Goal: Navigation & Orientation: Find specific page/section

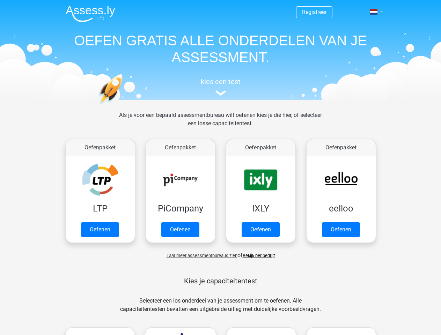
click at [375, 12] on span at bounding box center [373, 12] width 7 height 6
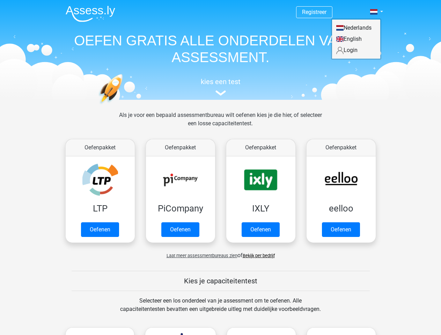
click at [200, 256] on span "Laat meer assessmentbureaus zien" at bounding box center [202, 255] width 71 height 5
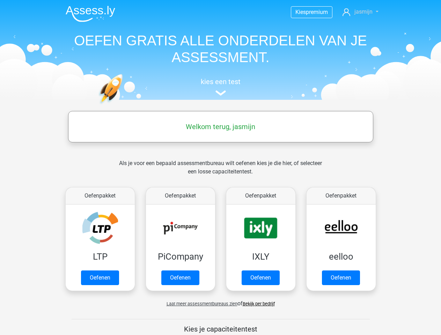
click at [361, 12] on span "jasmijn" at bounding box center [364, 11] width 18 height 7
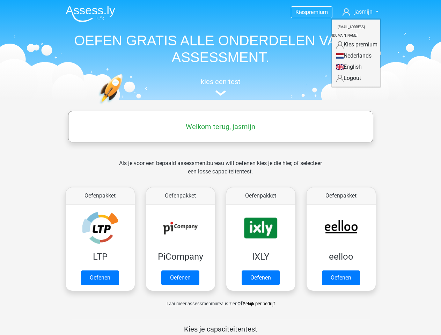
click at [200, 304] on span "Laat meer assessmentbureaus zien" at bounding box center [202, 304] width 71 height 5
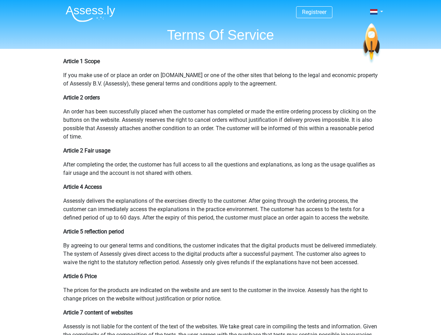
click at [375, 12] on span at bounding box center [373, 12] width 7 height 6
